Goal: Book appointment/travel/reservation

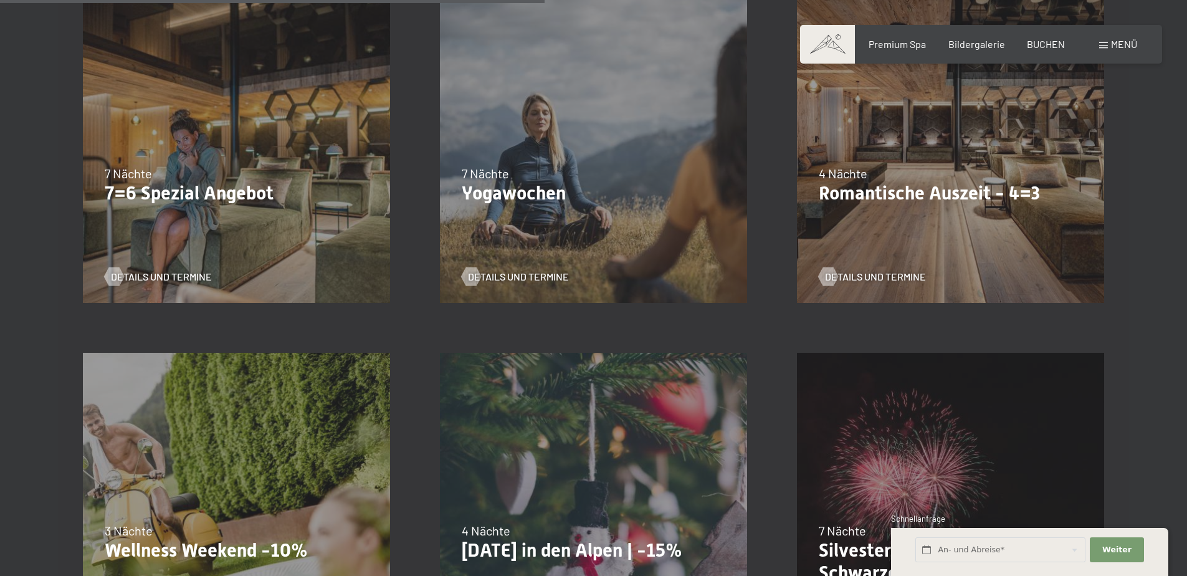
scroll to position [1345, 0]
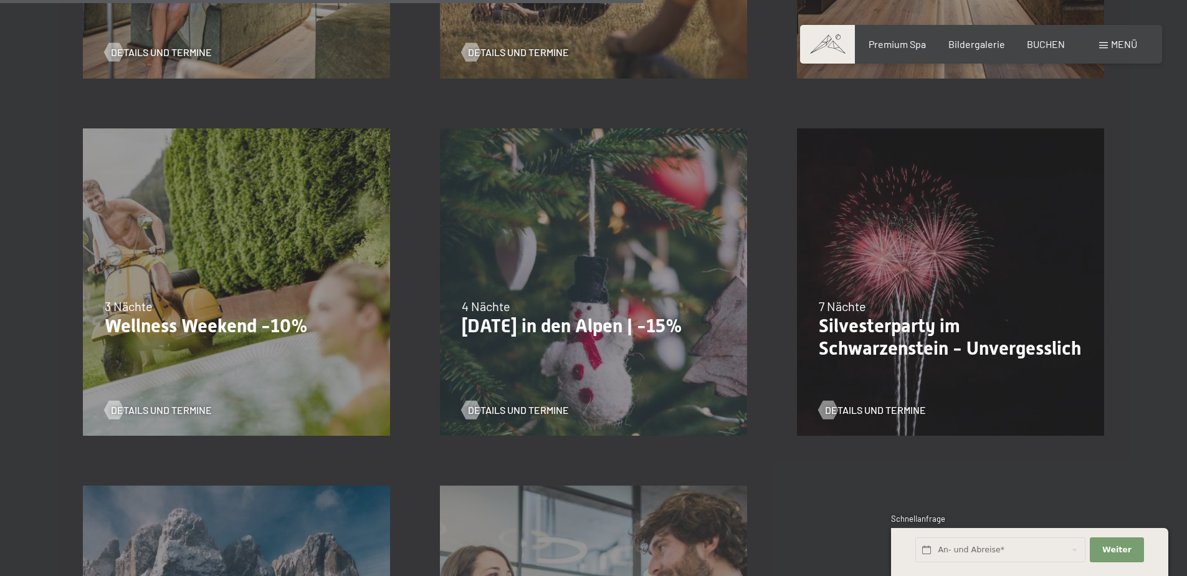
click at [297, 316] on p "Wellness Weekend -10%" at bounding box center [236, 326] width 263 height 22
click at [134, 409] on span "Details und Termine" at bounding box center [173, 410] width 101 height 14
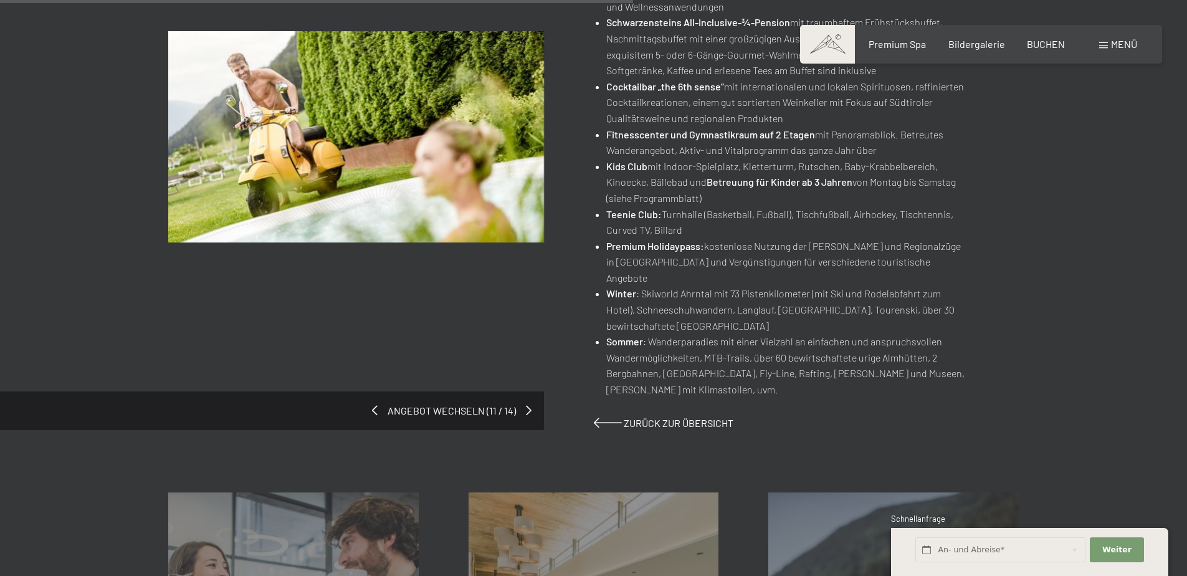
scroll to position [1046, 0]
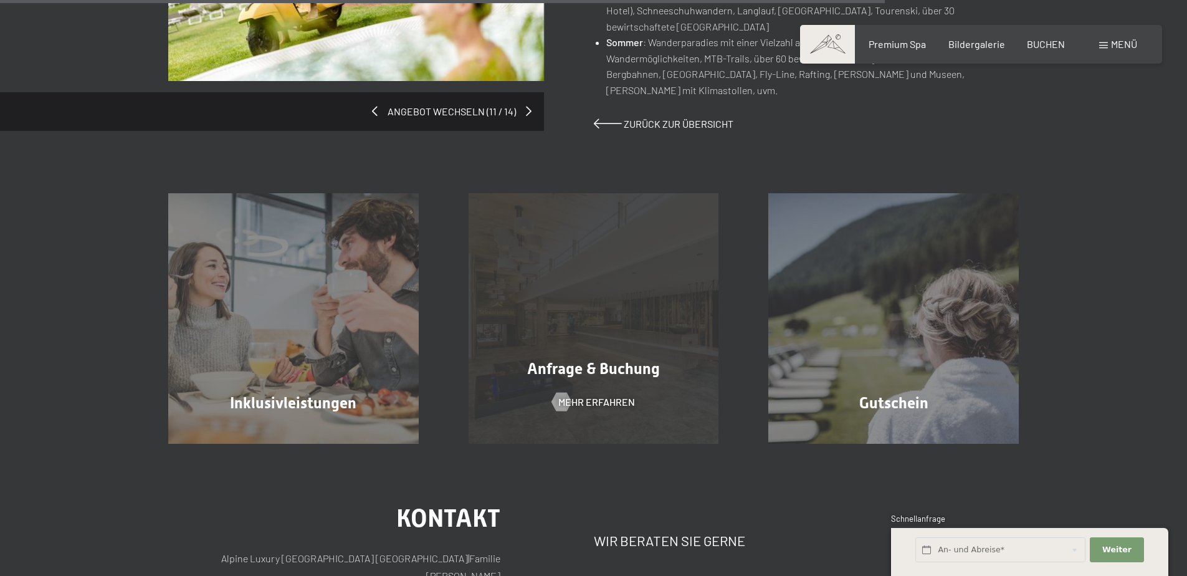
click at [627, 311] on div "Anfrage & Buchung Mehr erfahren" at bounding box center [593, 318] width 300 height 250
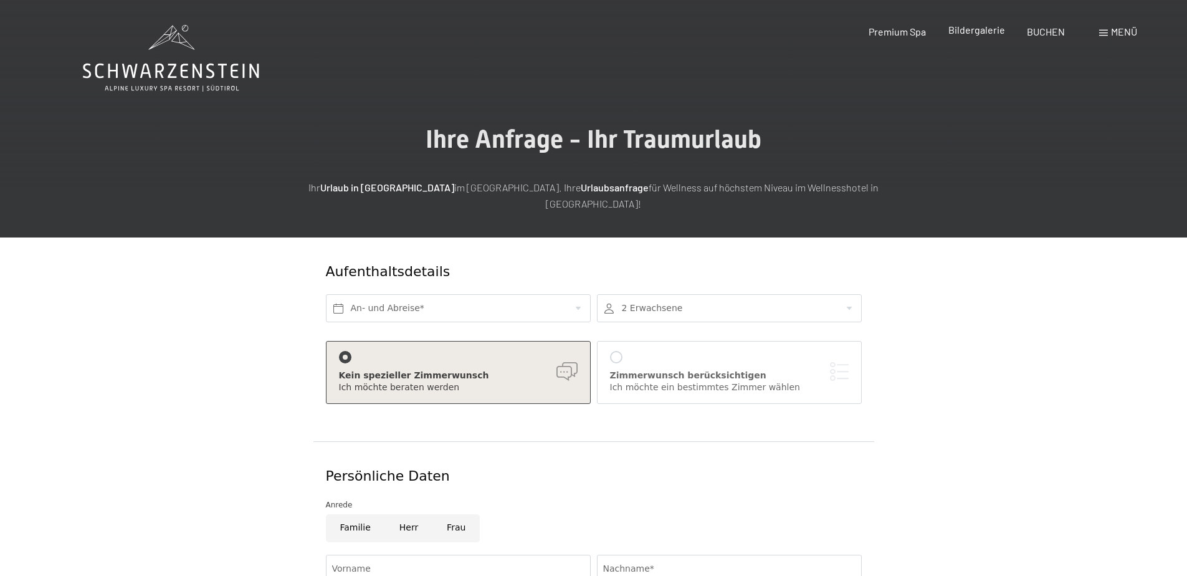
click at [966, 32] on span "Bildergalerie" at bounding box center [976, 30] width 57 height 12
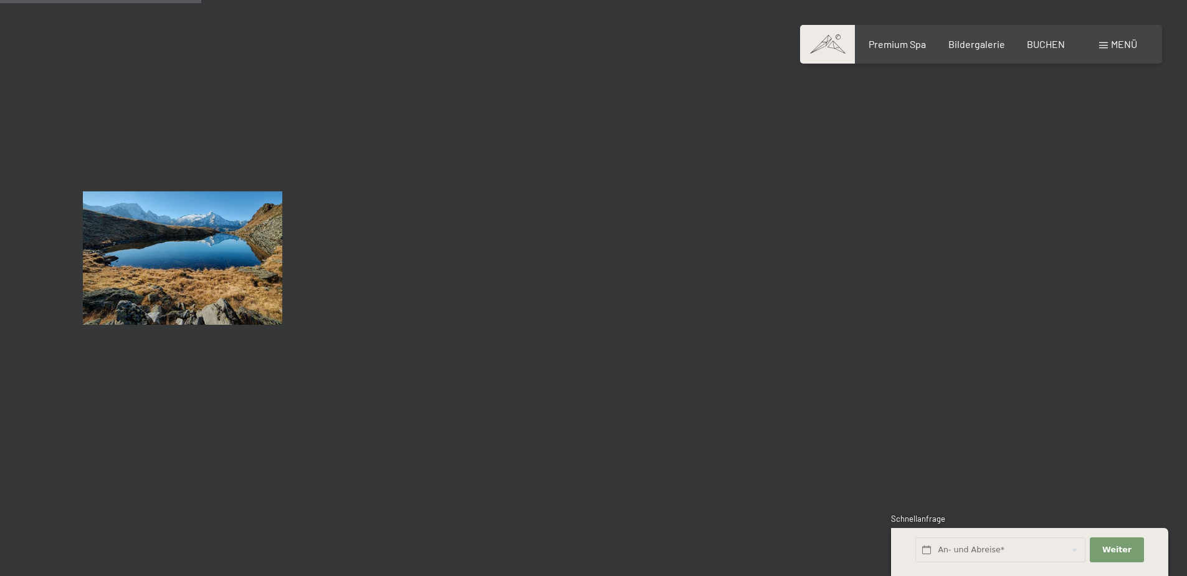
scroll to position [2691, 0]
